Goal: Complete application form

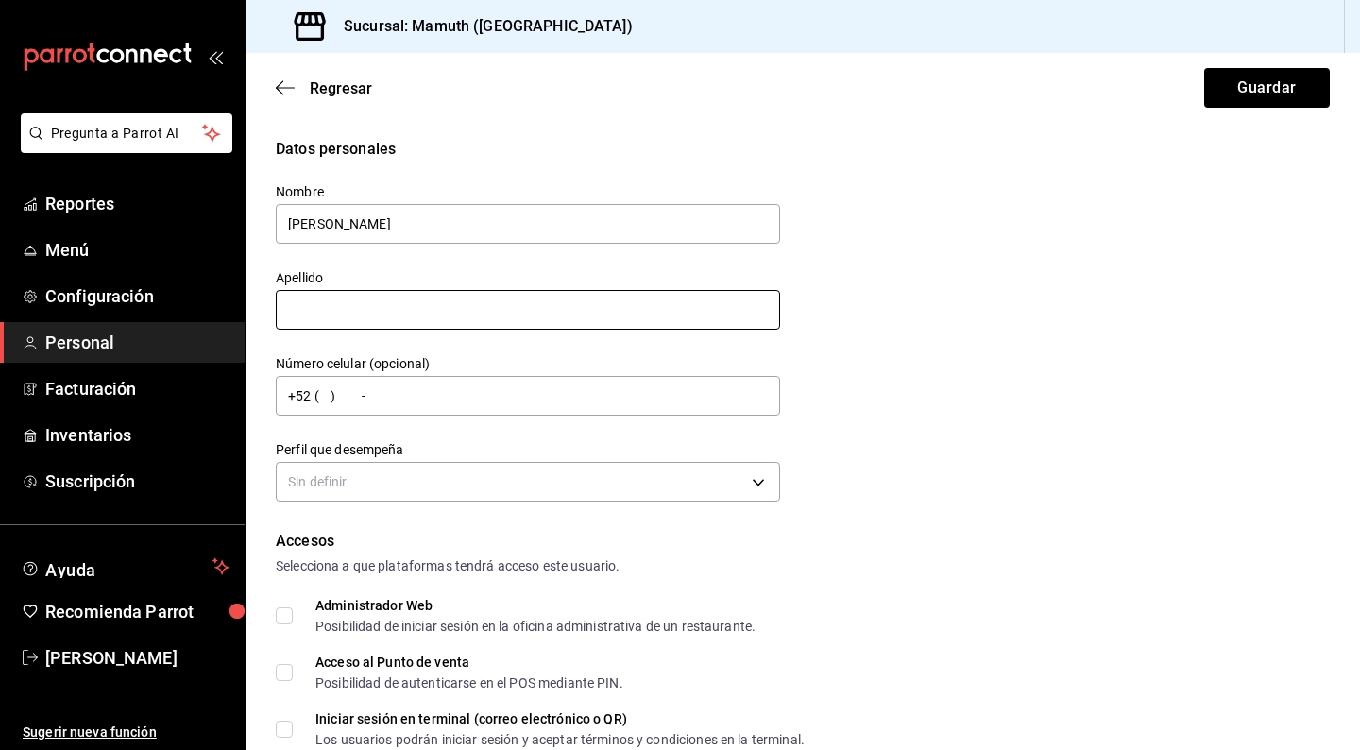
type input "[PERSON_NAME]"
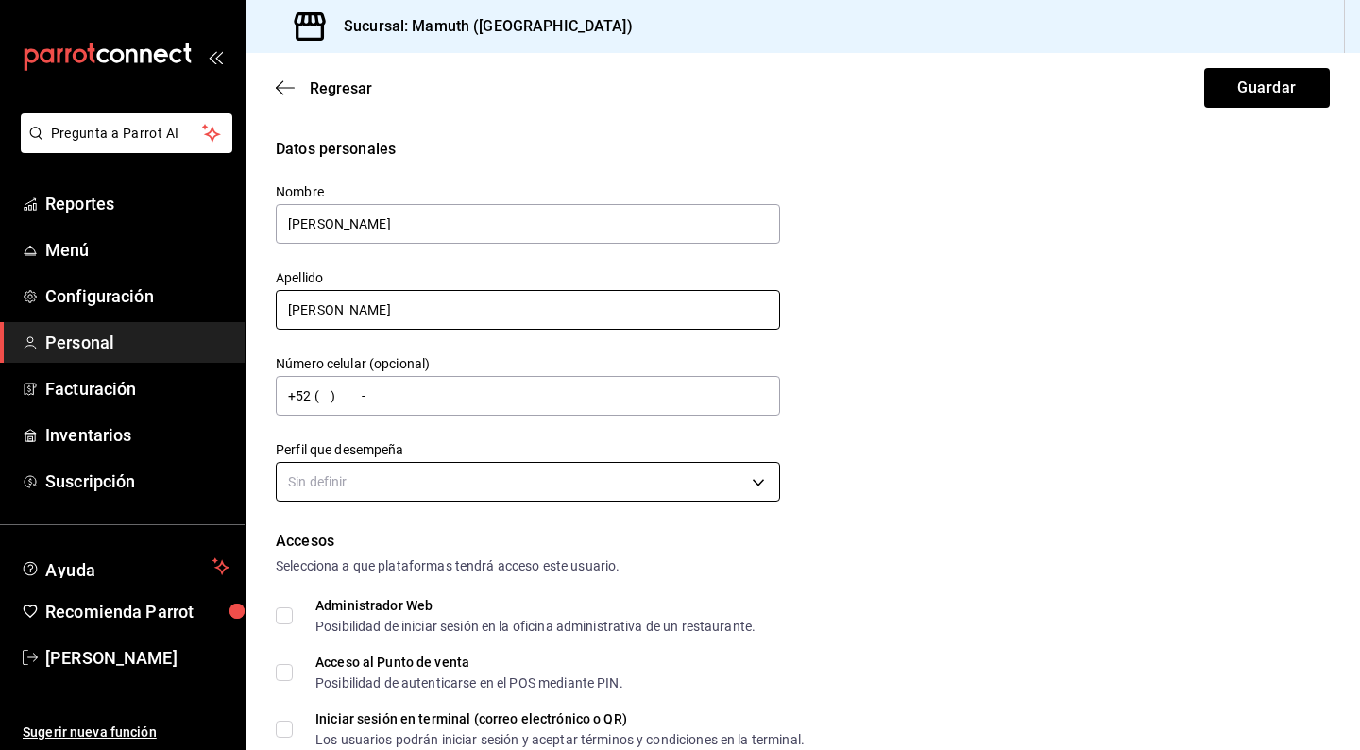
type input "[PERSON_NAME]"
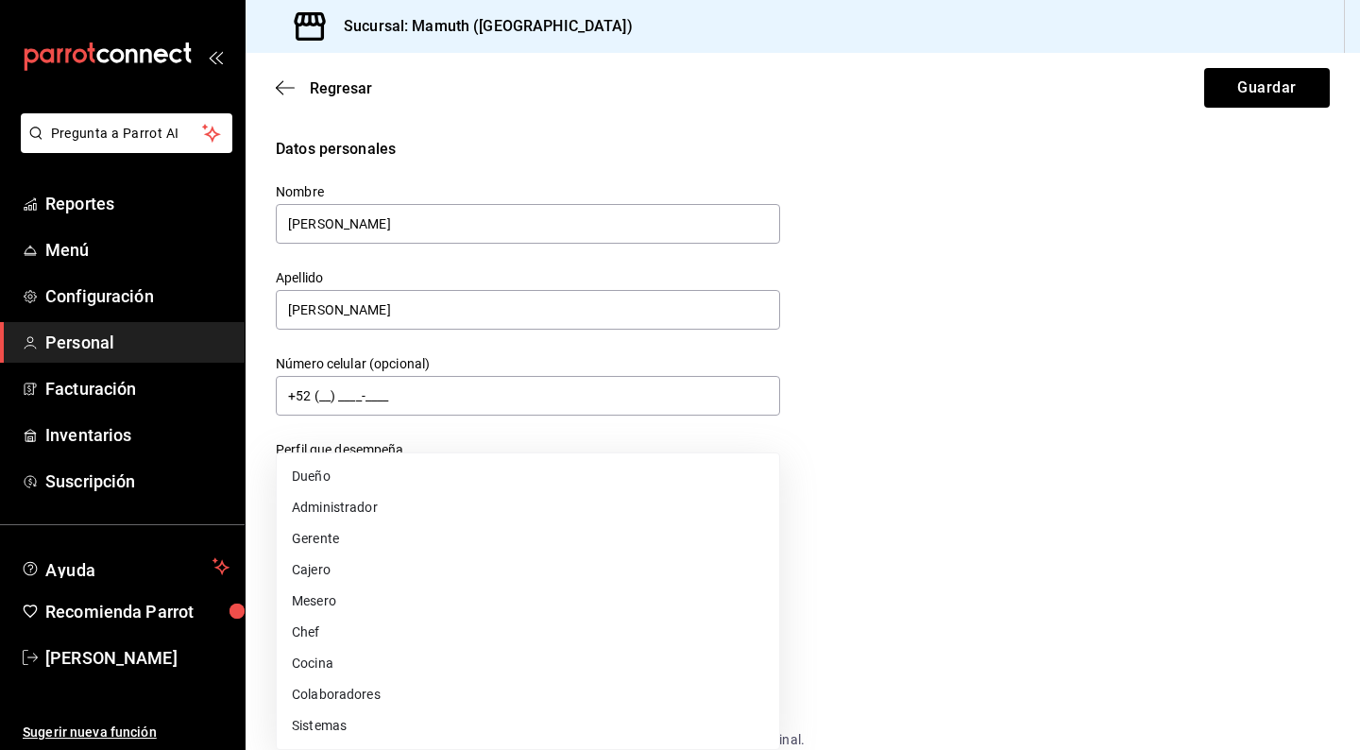
click at [620, 467] on body "Pregunta a Parrot AI Reportes Menú Configuración Personal Facturación Inventari…" at bounding box center [680, 375] width 1360 height 750
click at [347, 596] on li "Mesero" at bounding box center [528, 601] width 503 height 31
type input "WAITER"
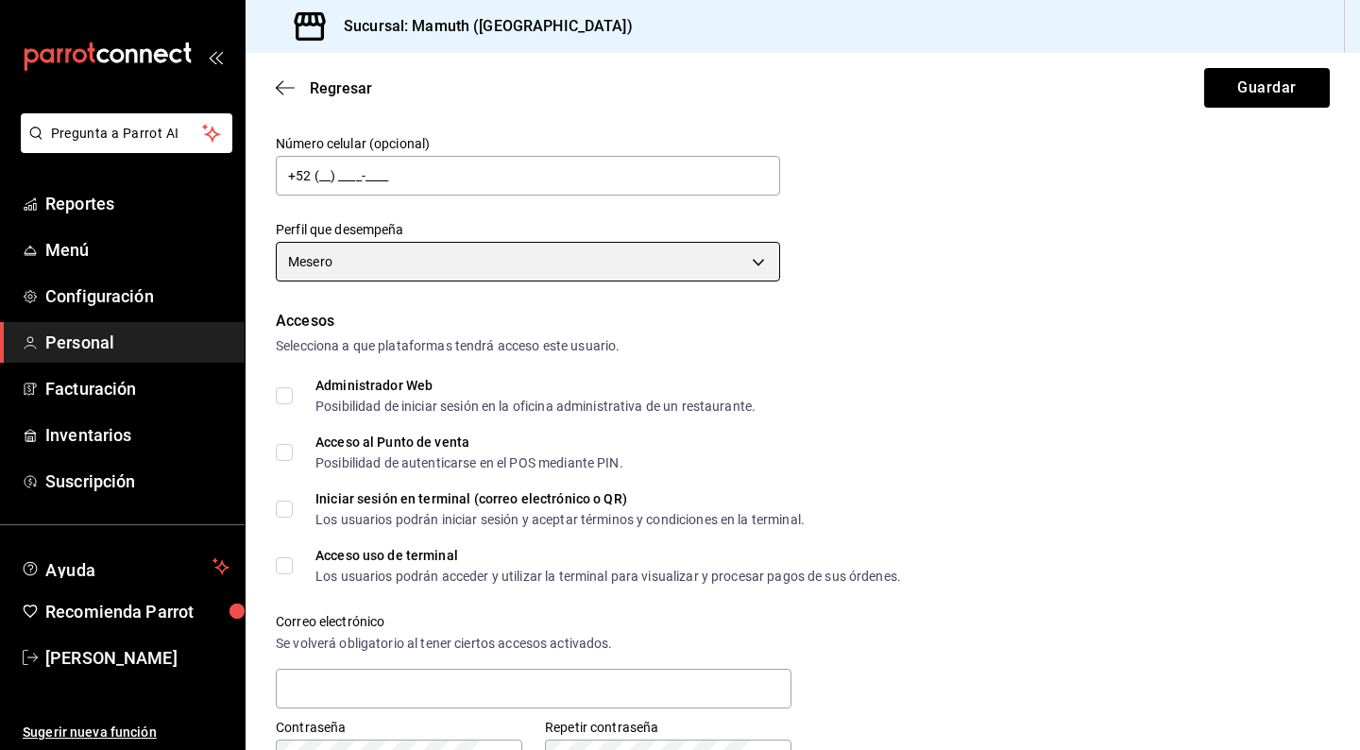
scroll to position [236, 0]
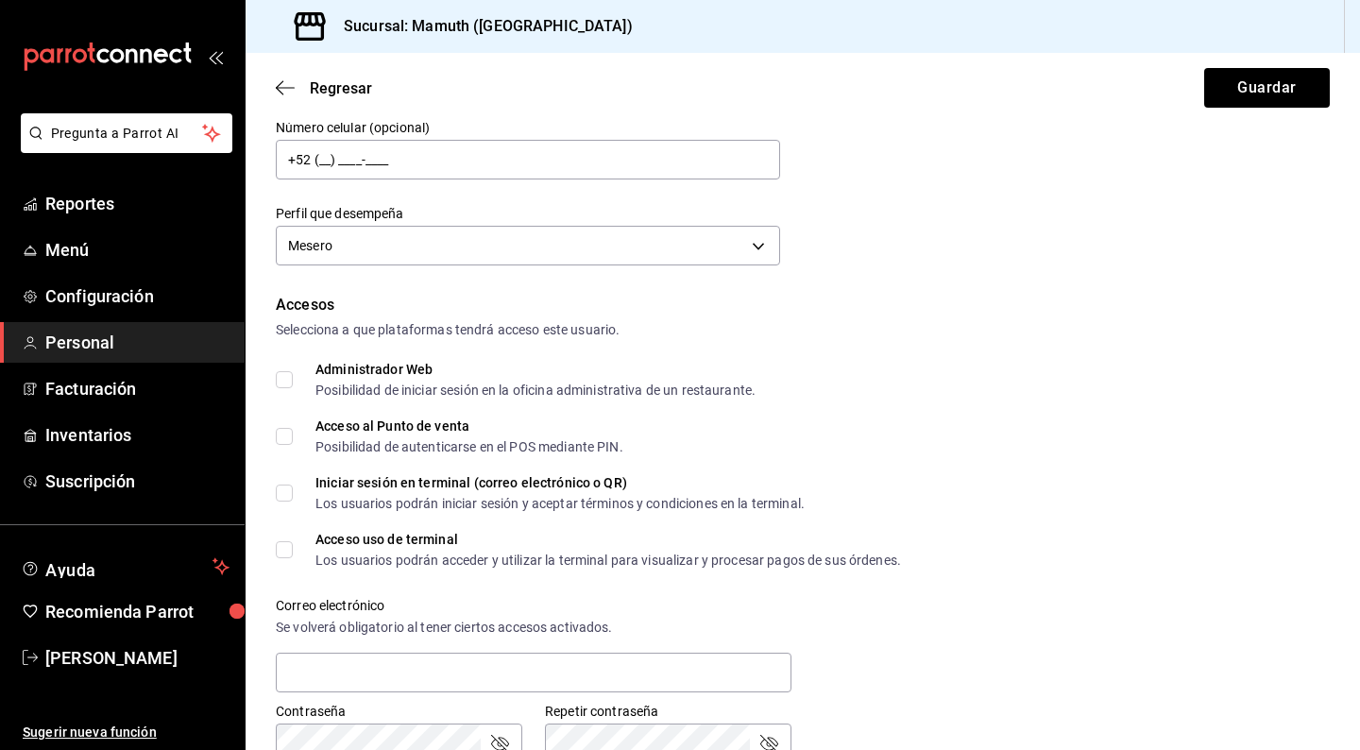
click at [283, 437] on input "Acceso al Punto de venta Posibilidad de autenticarse en el POS mediante PIN." at bounding box center [284, 436] width 17 height 17
checkbox input "true"
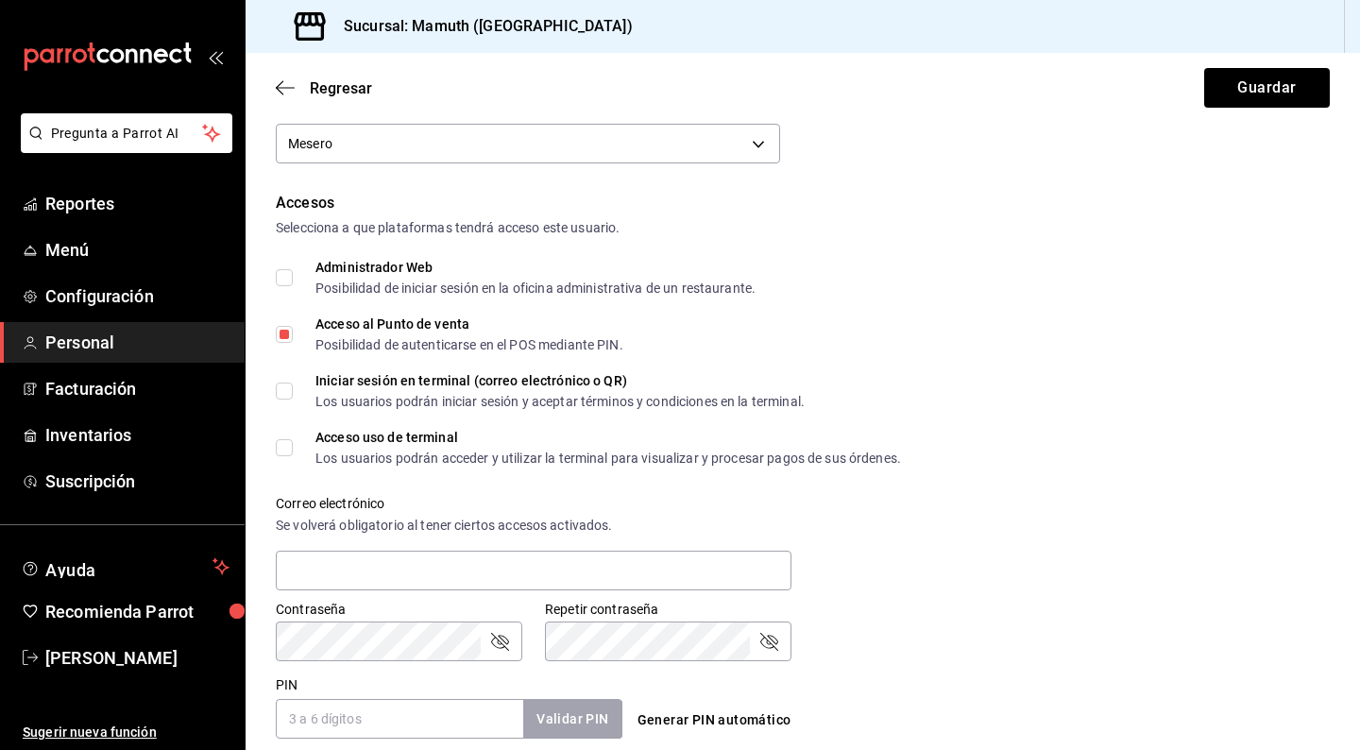
scroll to position [353, 0]
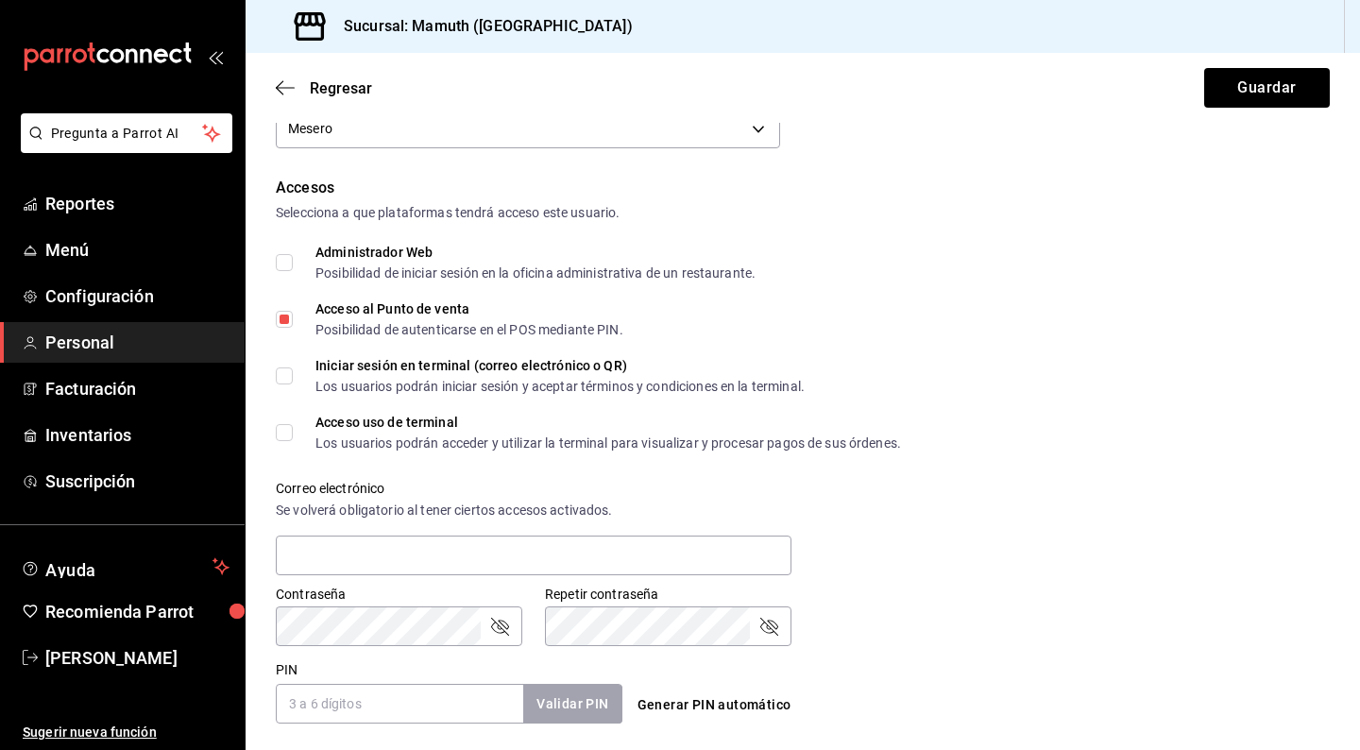
click at [290, 433] on input "Acceso uso de terminal Los usuarios podrán acceder y utilizar la terminal para …" at bounding box center [284, 432] width 17 height 17
checkbox input "true"
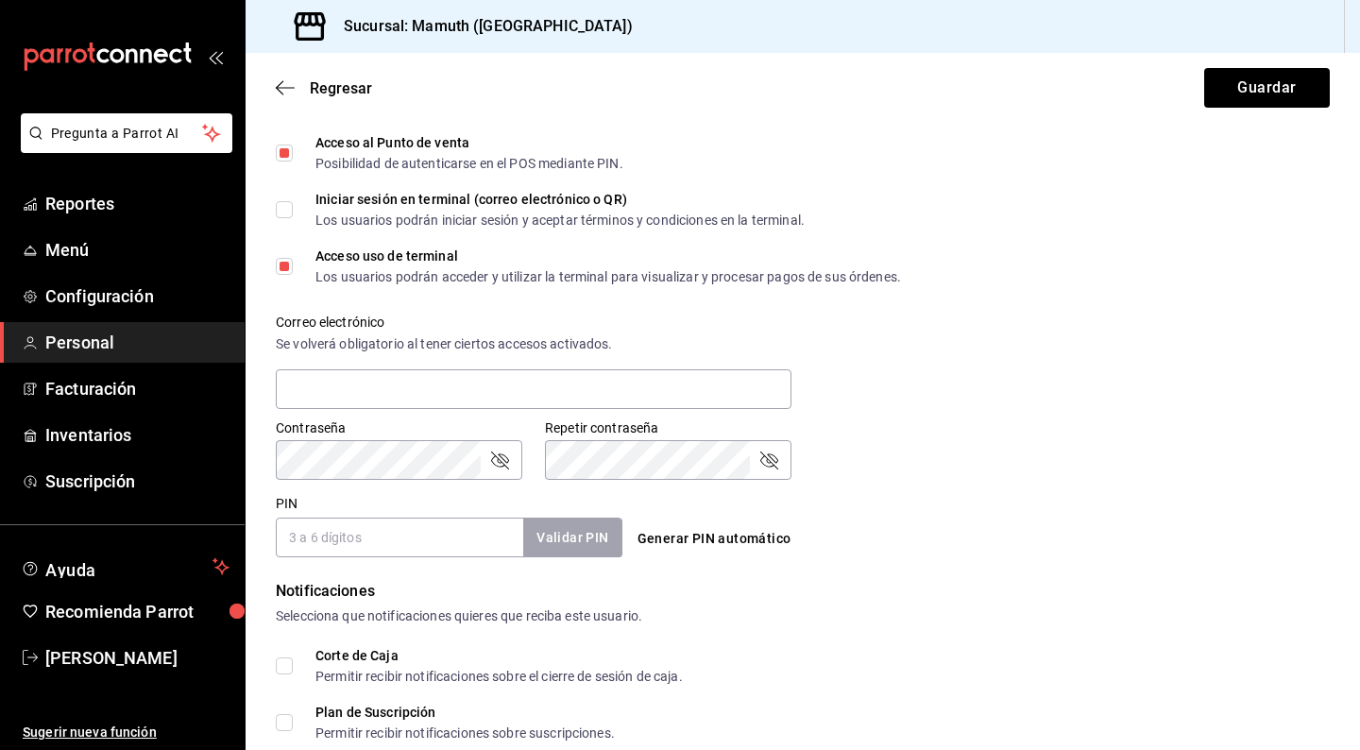
scroll to position [586, 0]
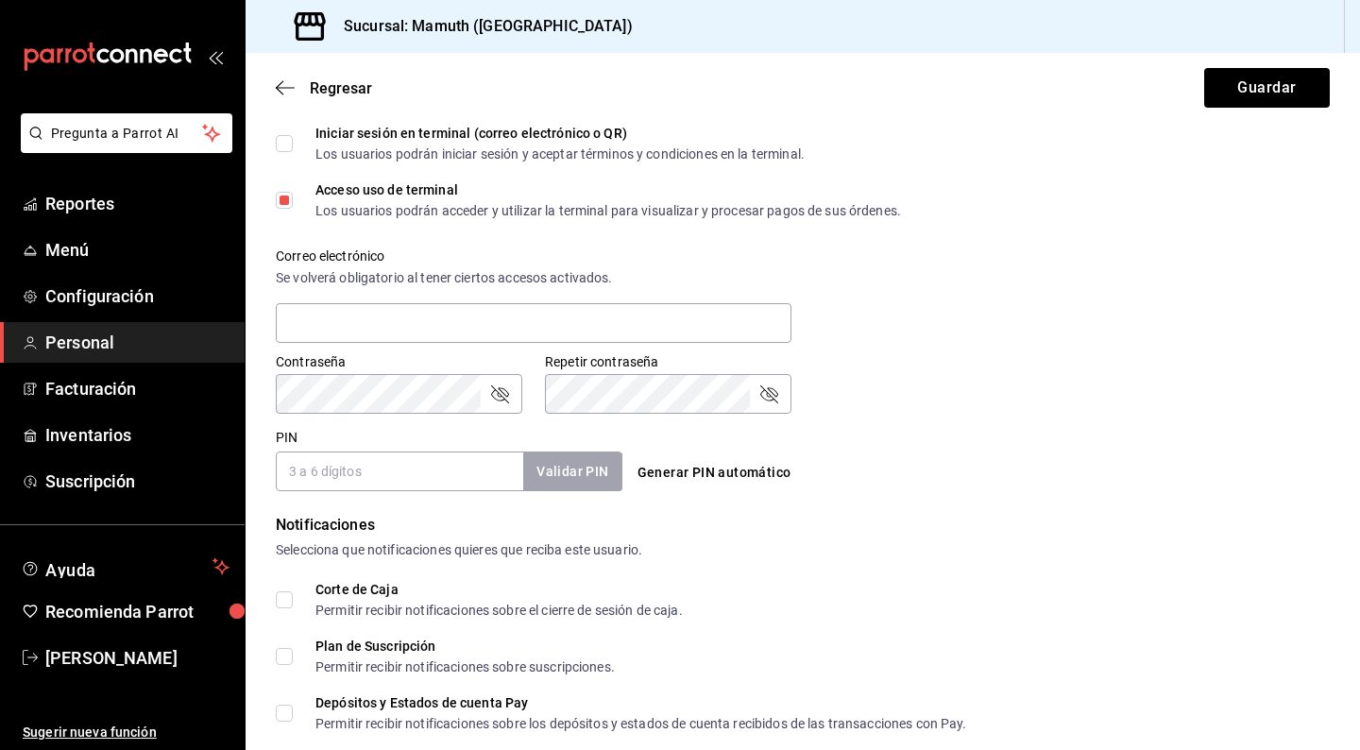
click at [1006, 334] on div "Contraseña Contraseña Repetir contraseña Repetir contraseña" at bounding box center [791, 372] width 1077 height 83
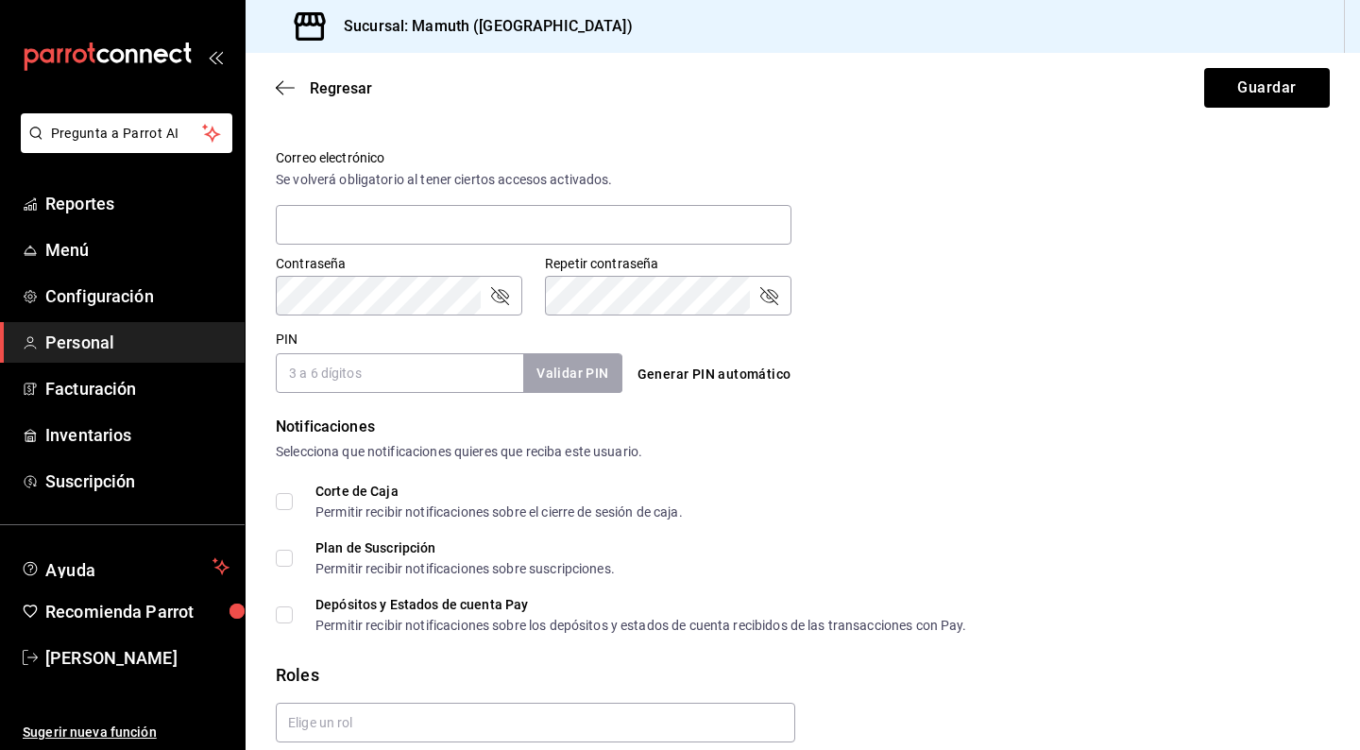
scroll to position [692, 0]
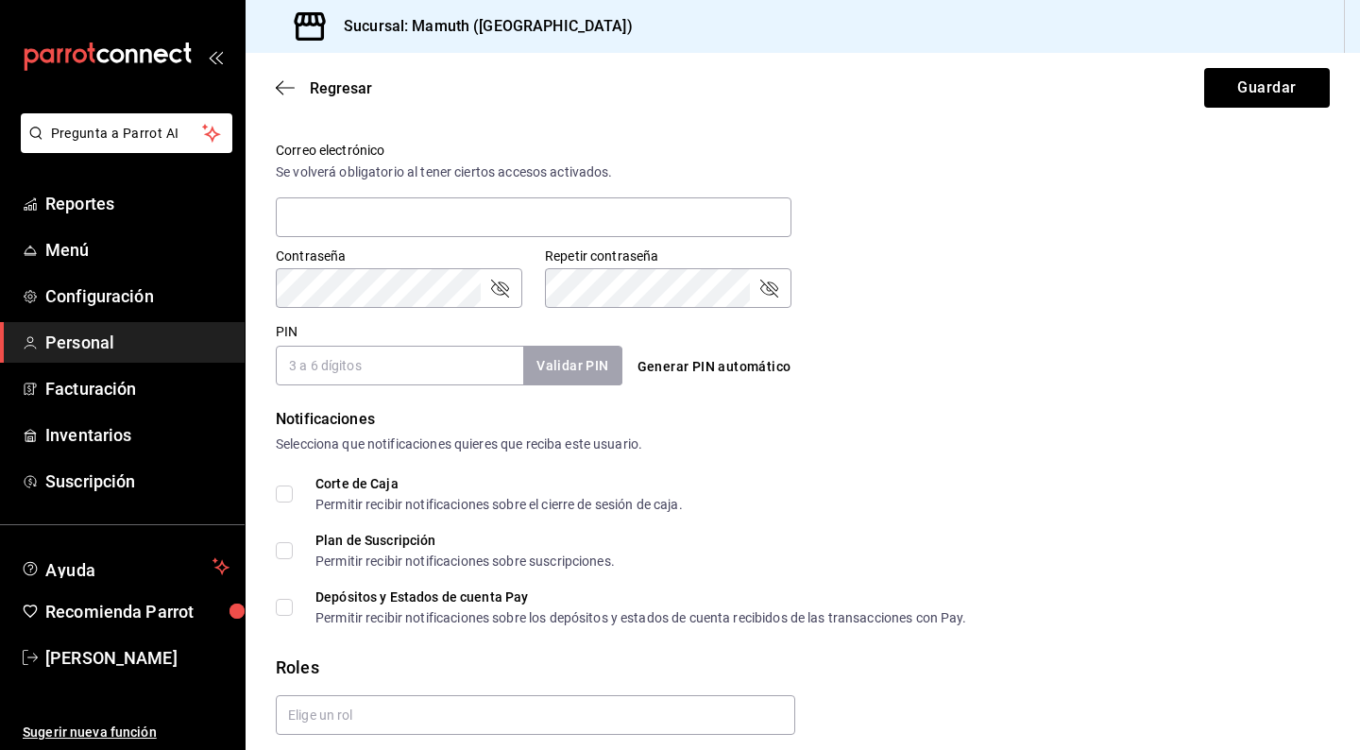
click at [466, 354] on input "PIN" at bounding box center [400, 366] width 248 height 40
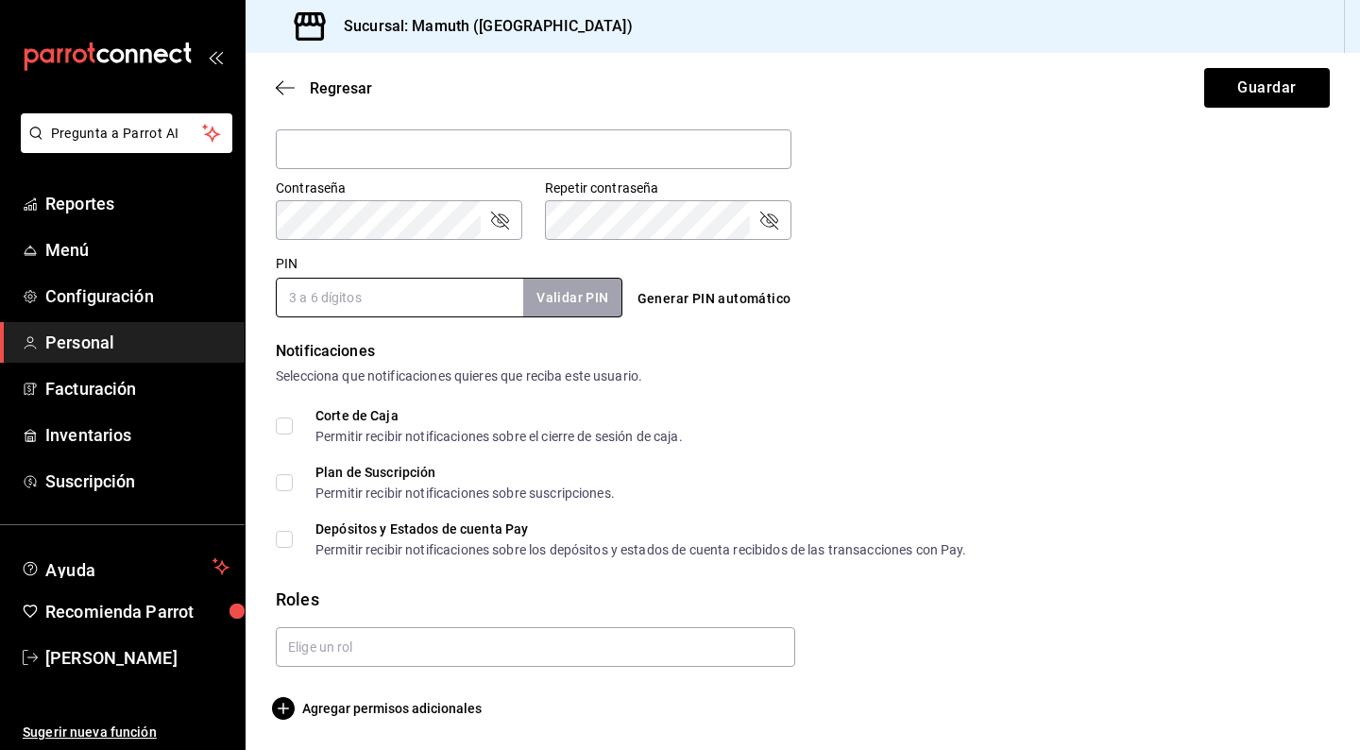
scroll to position [760, 0]
type input "B"
type input "9310"
click at [595, 307] on button "Validar PIN" at bounding box center [571, 298] width 100 height 41
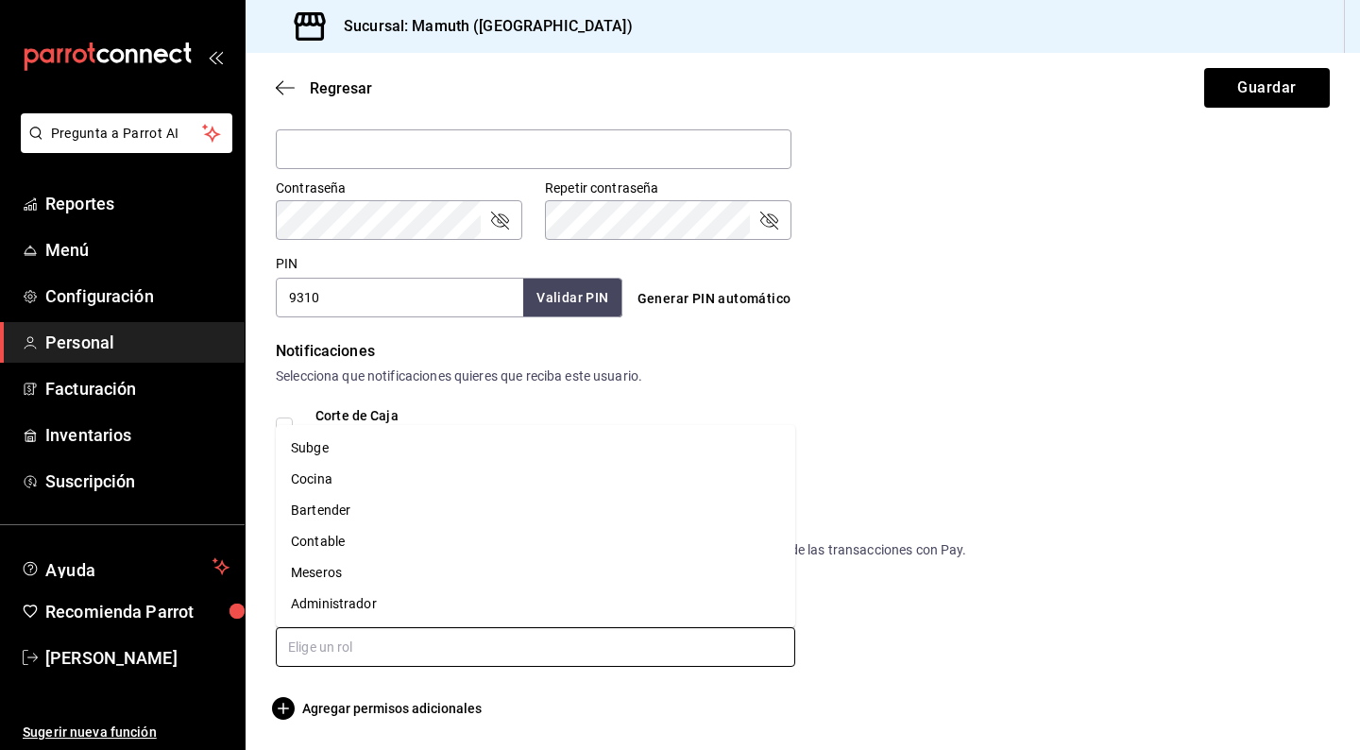
click at [526, 649] on input "text" at bounding box center [536, 647] width 520 height 40
click at [308, 572] on li "Meseros" at bounding box center [536, 572] width 520 height 31
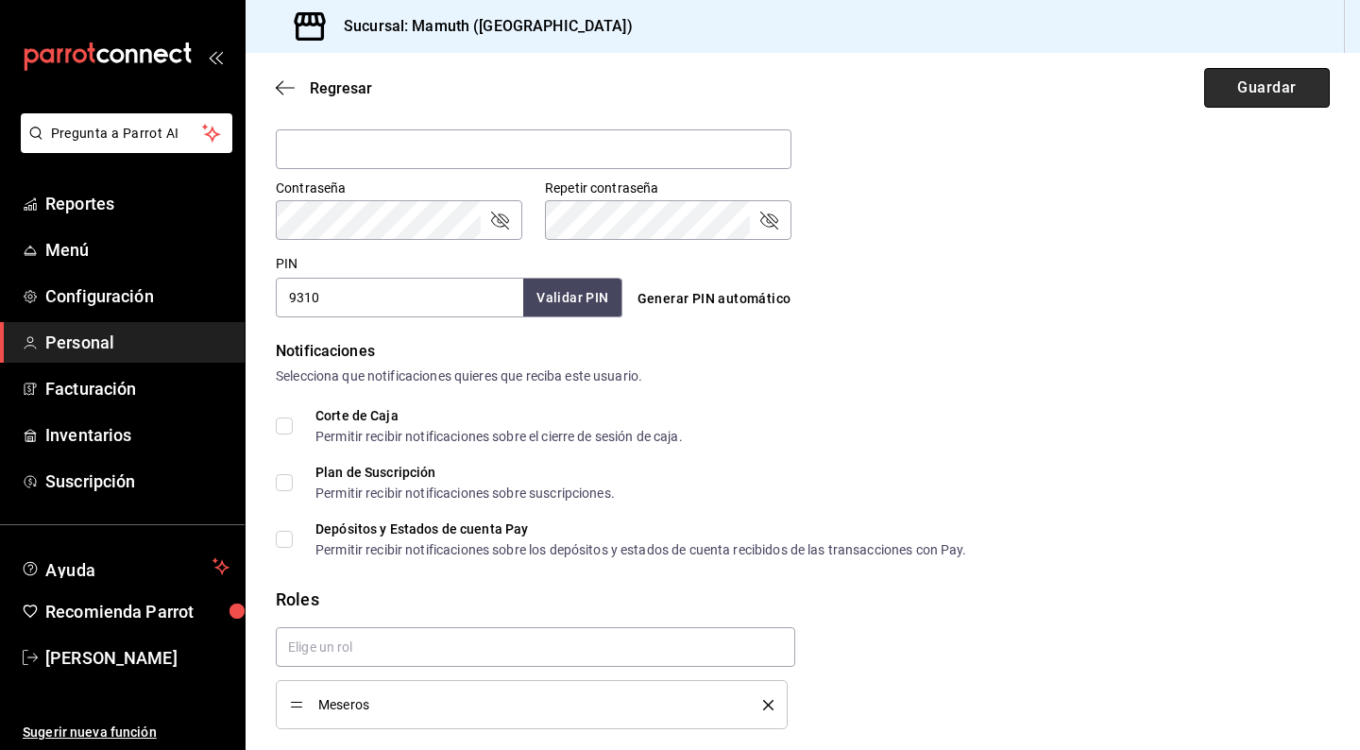
click at [1248, 89] on button "Guardar" at bounding box center [1267, 88] width 126 height 40
